Goal: Download file/media

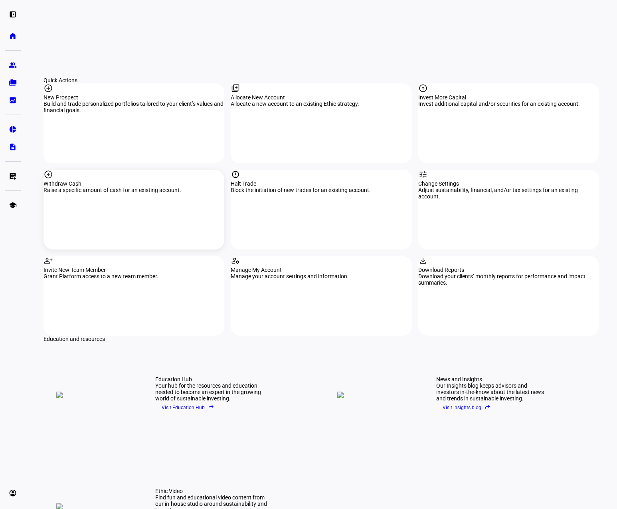
scroll to position [737, 0]
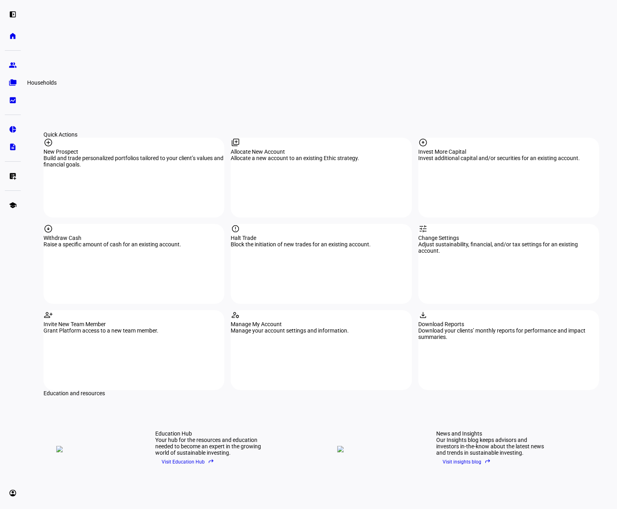
click at [14, 80] on eth-mat-symbol "folder_copy" at bounding box center [13, 83] width 8 height 8
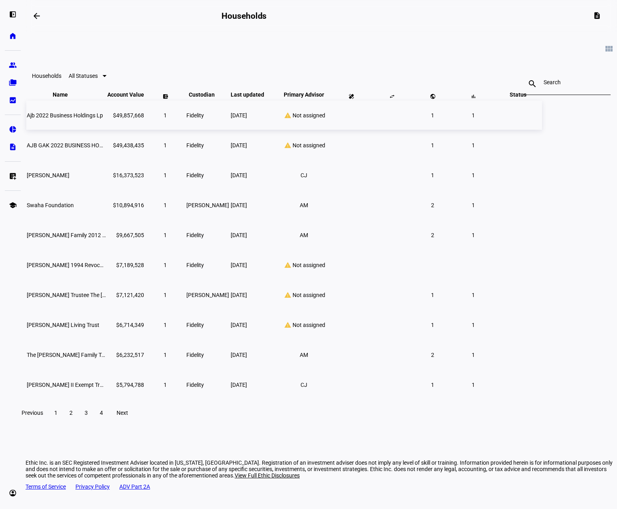
click at [230, 130] on td "Fidelity" at bounding box center [208, 115] width 44 height 29
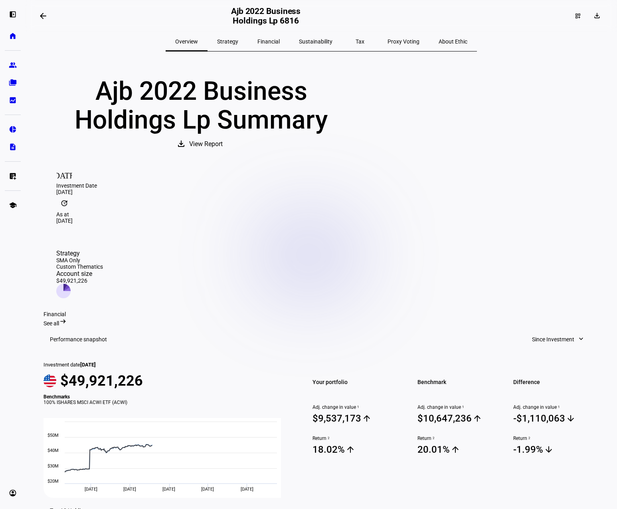
click at [48, 20] on button "arrow_backwards" at bounding box center [43, 16] width 16 height 16
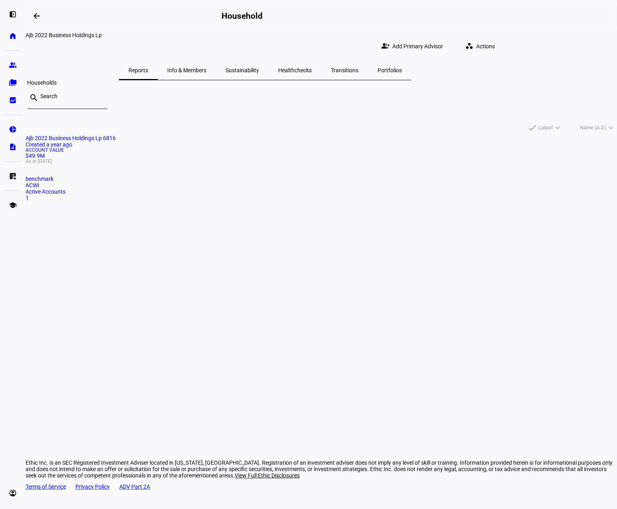
click at [16, 83] on eth-mat-symbol "folder_copy" at bounding box center [13, 83] width 8 height 8
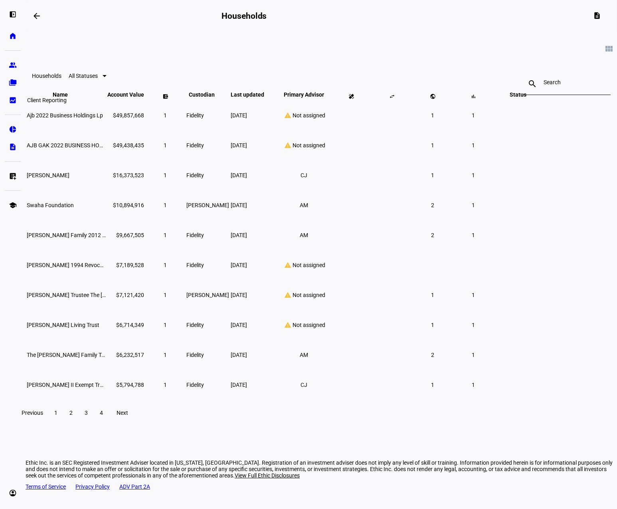
click at [14, 97] on eth-mat-symbol "bid_landscape" at bounding box center [13, 100] width 8 height 8
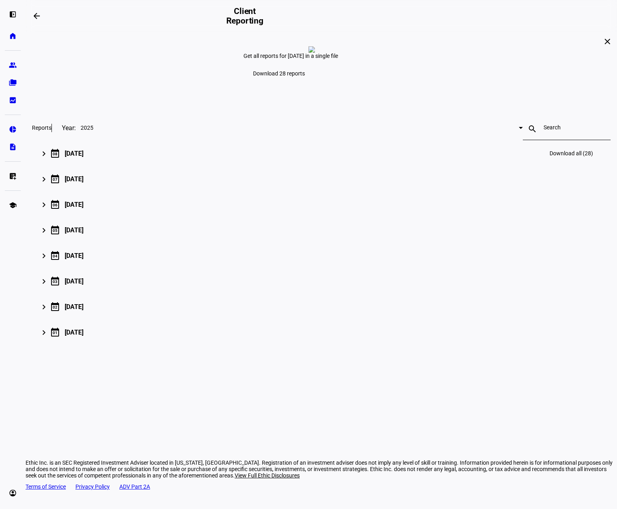
click at [49, 158] on mat-icon "keyboard_arrow_right" at bounding box center [44, 154] width 10 height 10
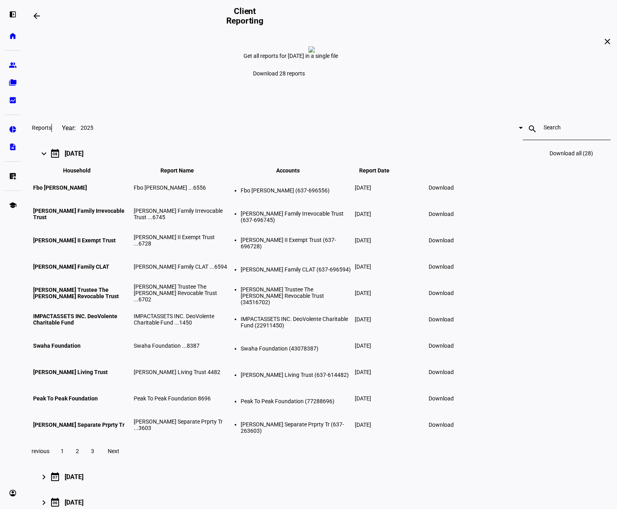
click at [454, 191] on span "Download" at bounding box center [441, 187] width 25 height 6
